Goal: Transaction & Acquisition: Download file/media

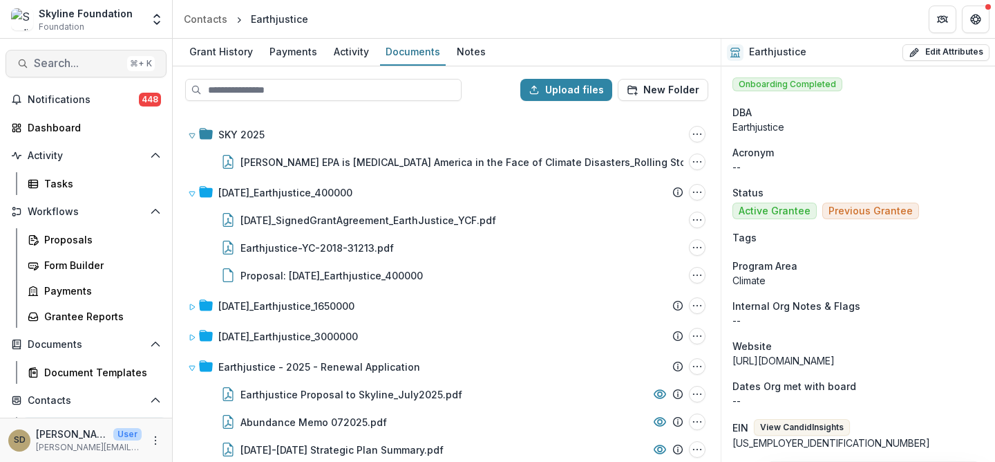
click at [98, 63] on span "Search..." at bounding box center [78, 63] width 88 height 13
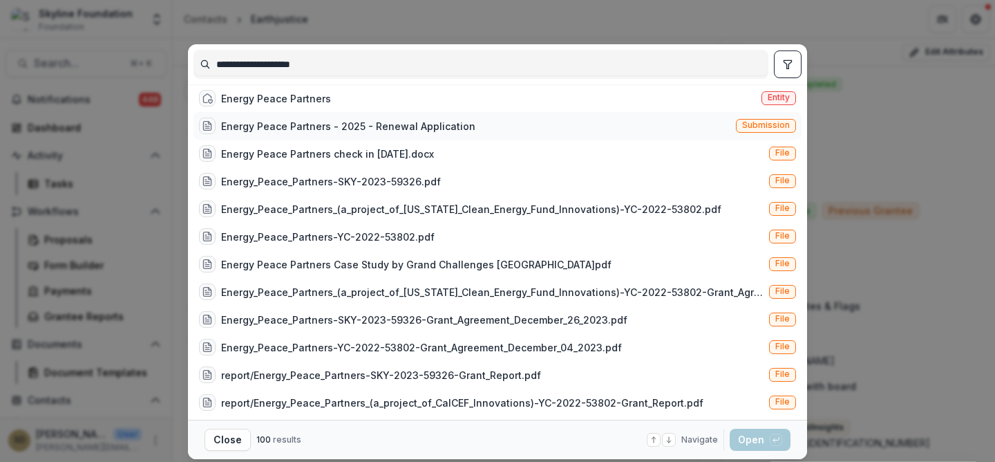
type input "**********"
click at [244, 130] on div "Energy Peace Partners - 2025 - Renewal Application" at bounding box center [348, 126] width 254 height 15
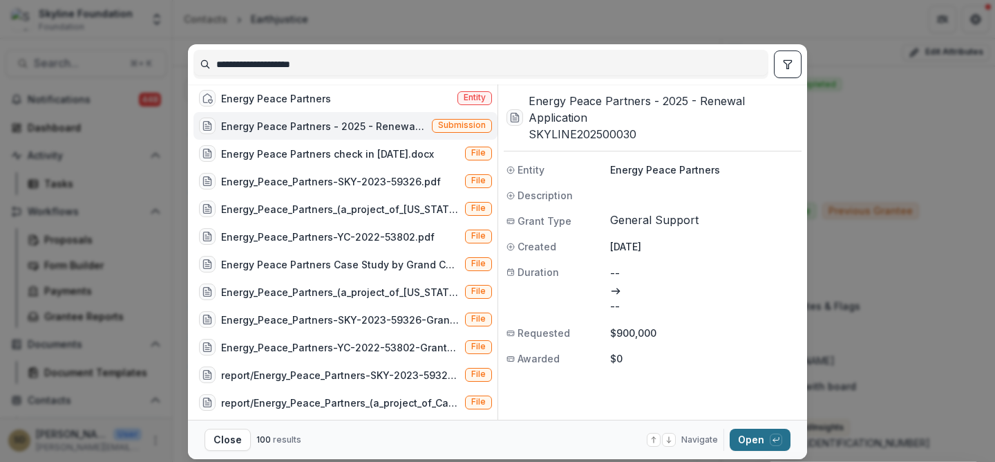
click at [750, 439] on button "Open with enter key" at bounding box center [760, 439] width 61 height 22
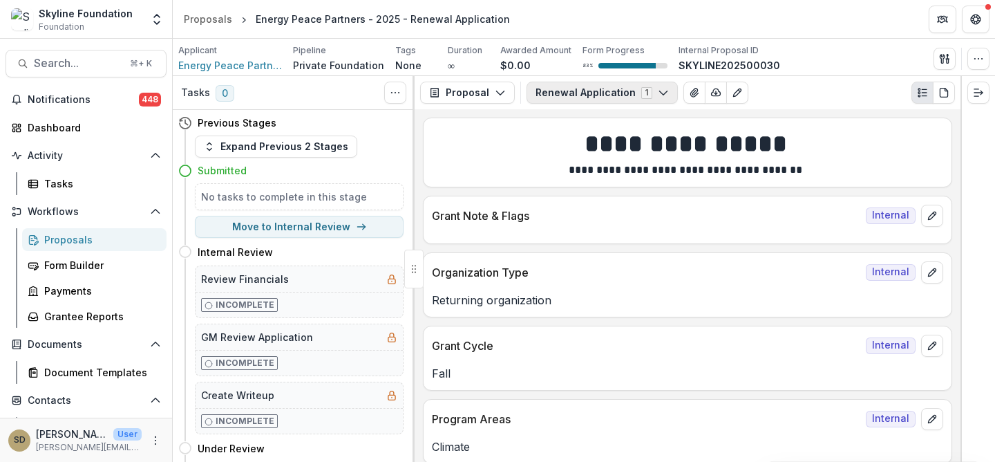
click at [576, 98] on button "Renewal Application 1" at bounding box center [601, 93] width 151 height 22
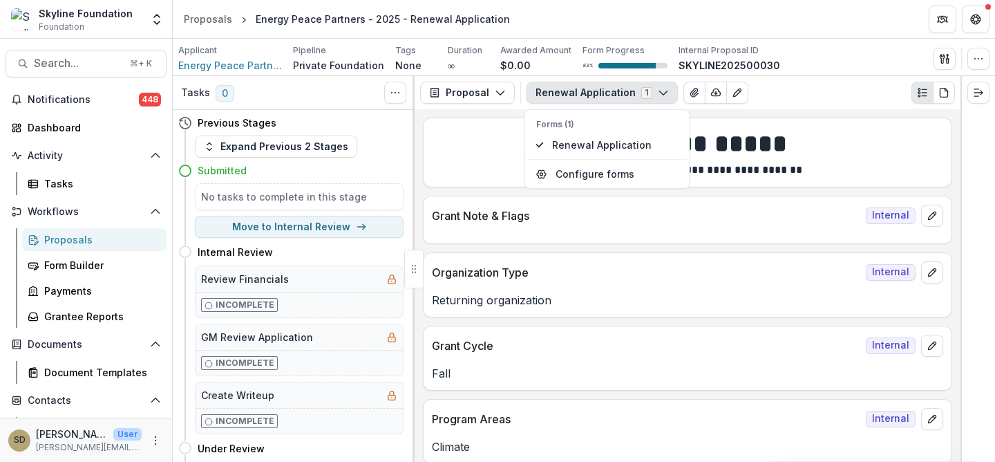
click at [576, 98] on button "Renewal Application 1" at bounding box center [601, 93] width 151 height 22
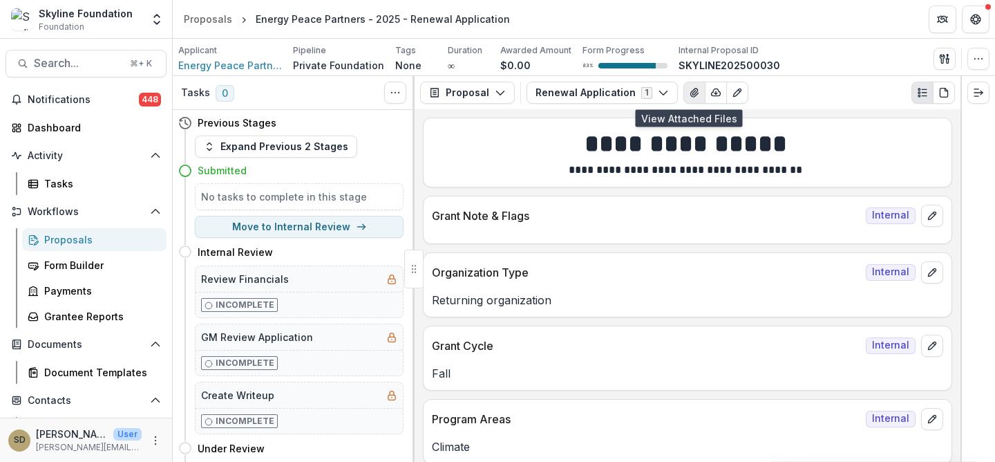
click at [689, 96] on icon "View Attached Files" at bounding box center [694, 92] width 11 height 11
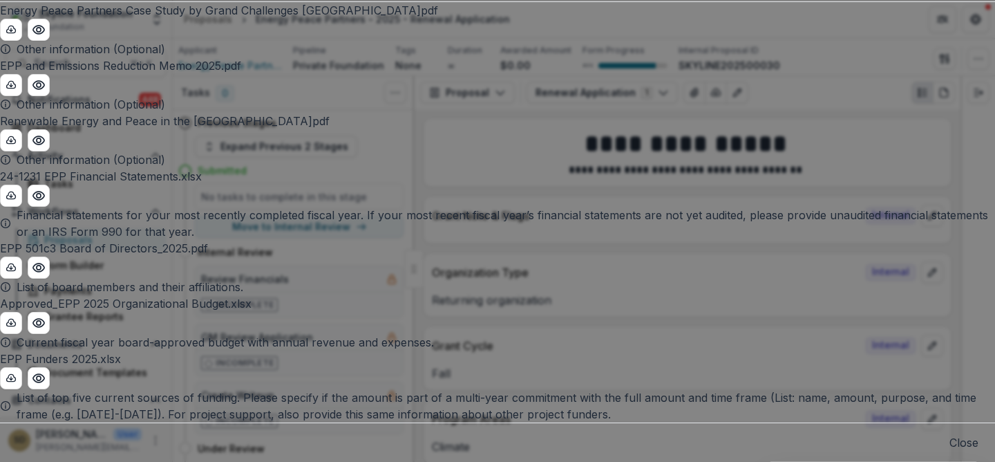
scroll to position [364, 0]
click at [11, 377] on line "download-button" at bounding box center [11, 378] width 0 height 3
click at [949, 434] on button "Close" at bounding box center [963, 442] width 29 height 17
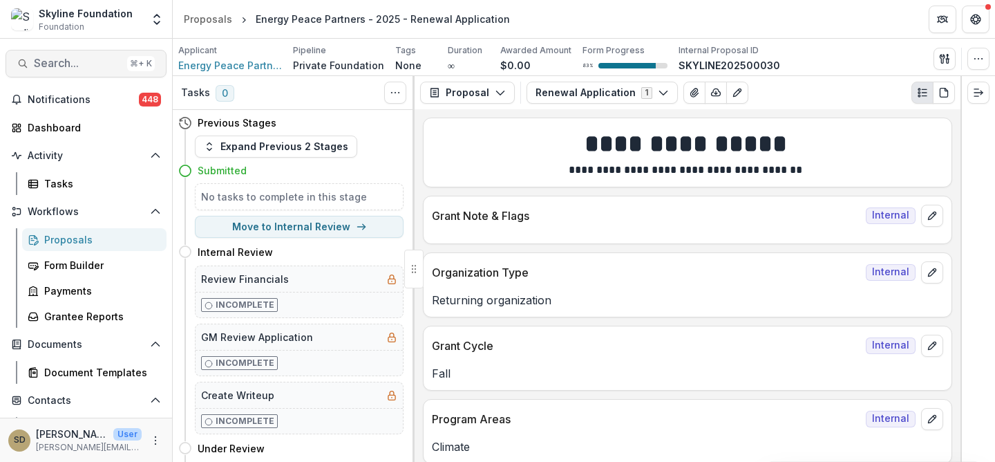
click at [61, 61] on span "Search..." at bounding box center [78, 63] width 88 height 13
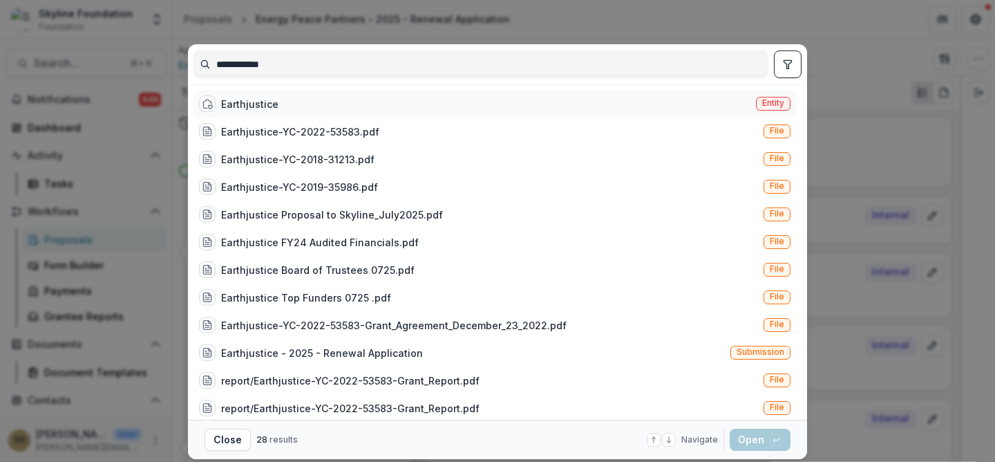
type input "**********"
click at [223, 100] on div "Earthjustice" at bounding box center [249, 104] width 57 height 15
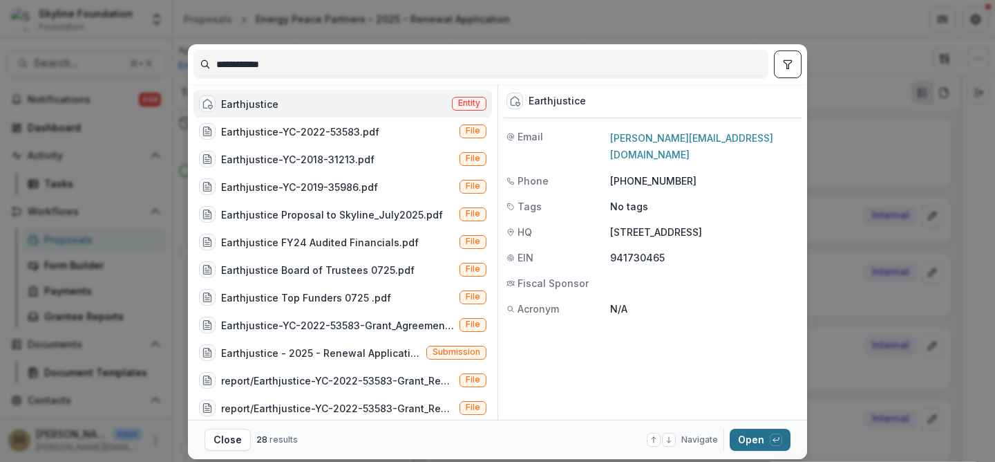
click at [745, 438] on button "Open with enter key" at bounding box center [760, 439] width 61 height 22
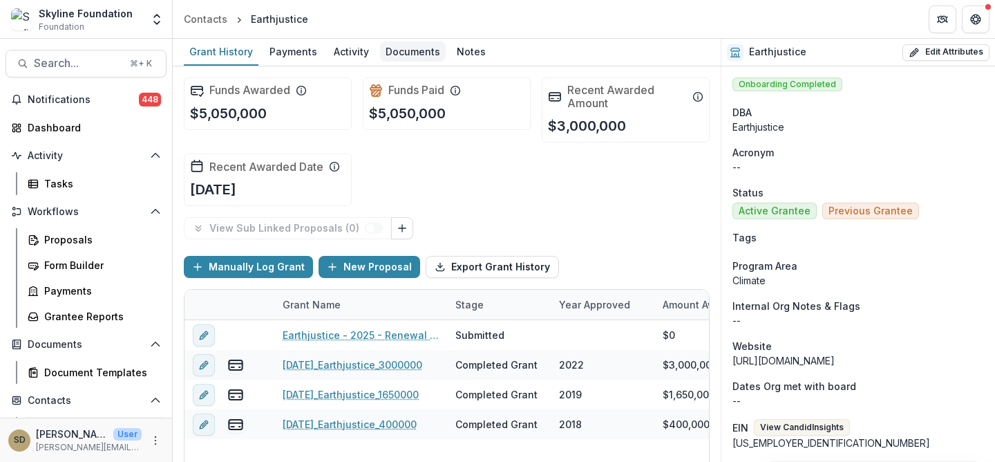
click at [421, 55] on div "Documents" at bounding box center [413, 51] width 66 height 20
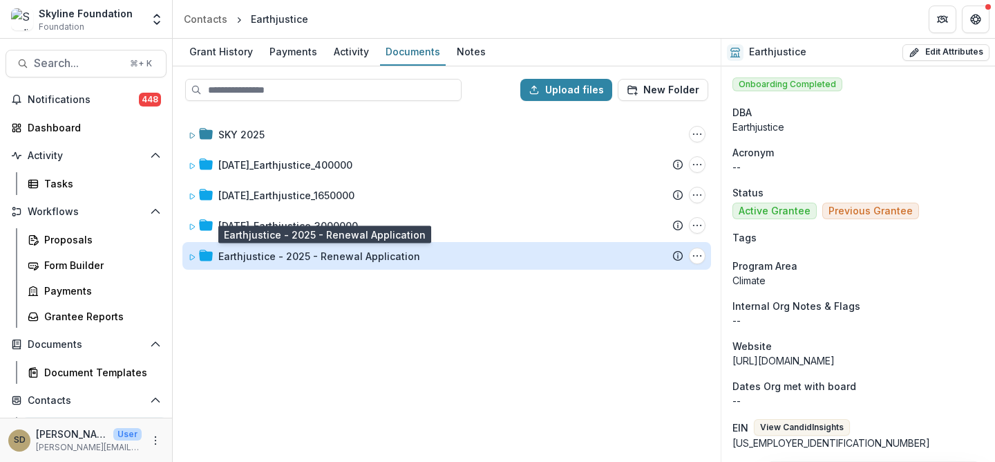
click at [321, 256] on div "Earthjustice - 2025 - Renewal Application" at bounding box center [319, 256] width 202 height 15
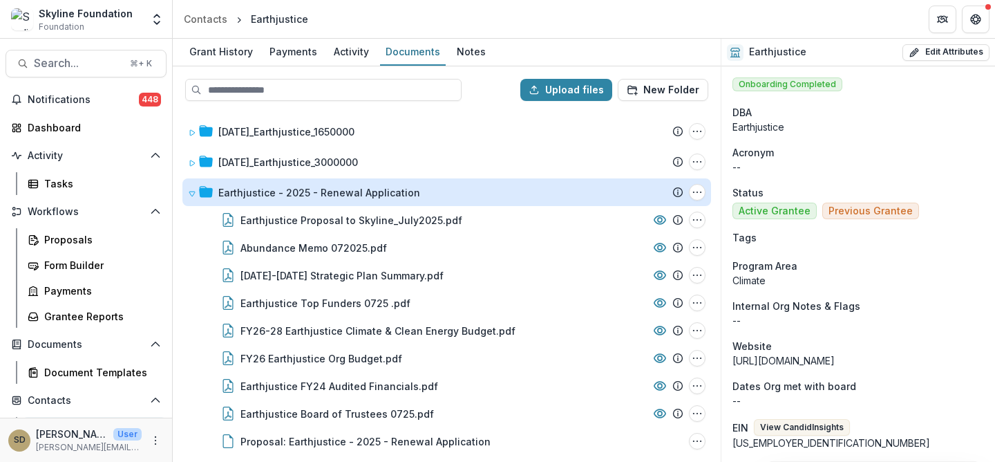
scroll to position [66, 0]
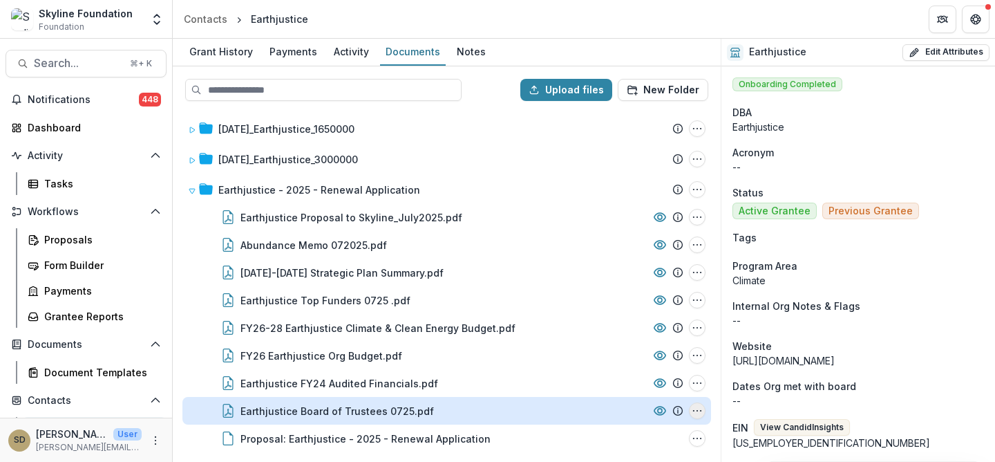
click at [692, 408] on icon "Earthjustice Board of Trustees 0725.pdf Options" at bounding box center [697, 410] width 11 height 11
click at [613, 361] on button "Download" at bounding box center [629, 359] width 148 height 23
